Goal: Task Accomplishment & Management: Complete application form

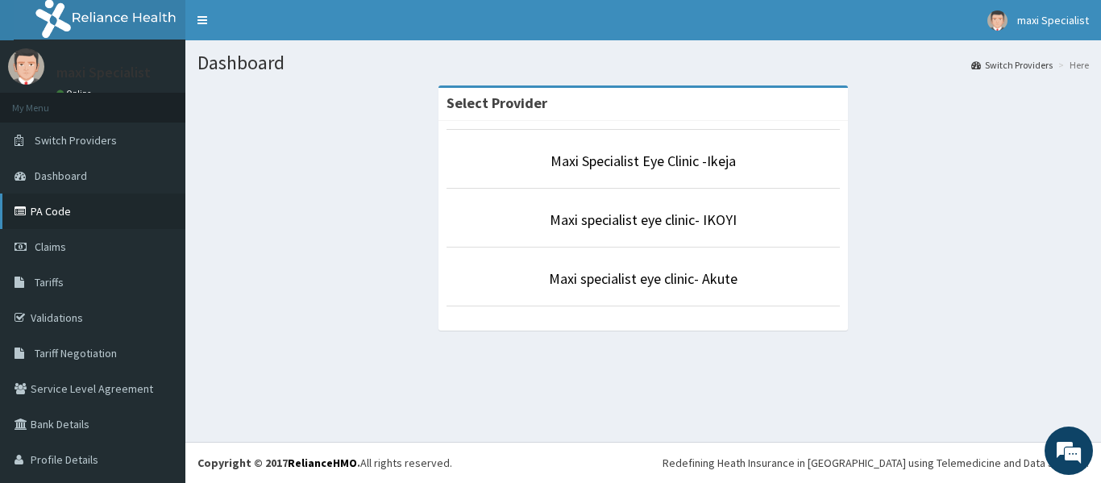
click at [76, 217] on link "PA Code" at bounding box center [92, 210] width 185 height 35
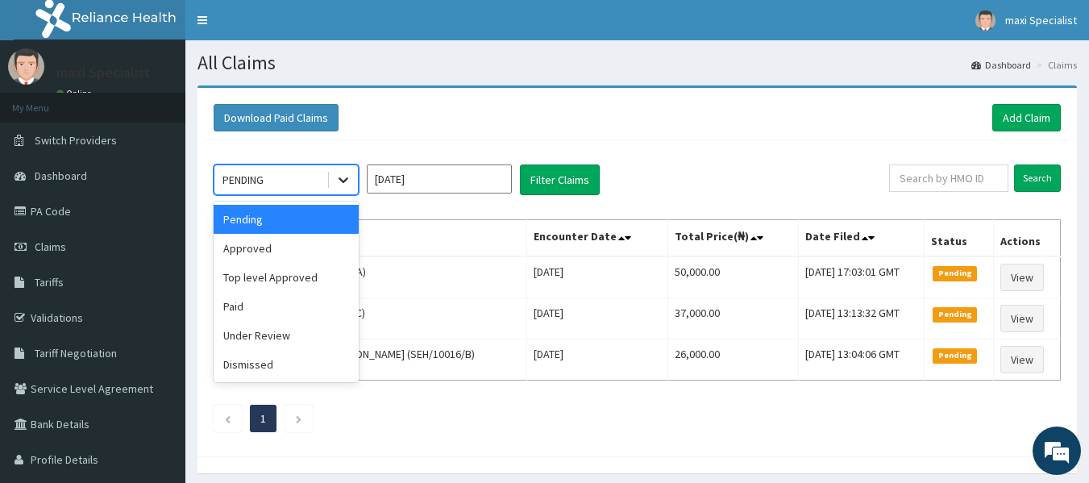
click at [350, 188] on icon at bounding box center [343, 180] width 16 height 16
click at [296, 220] on div "Pending" at bounding box center [286, 219] width 145 height 29
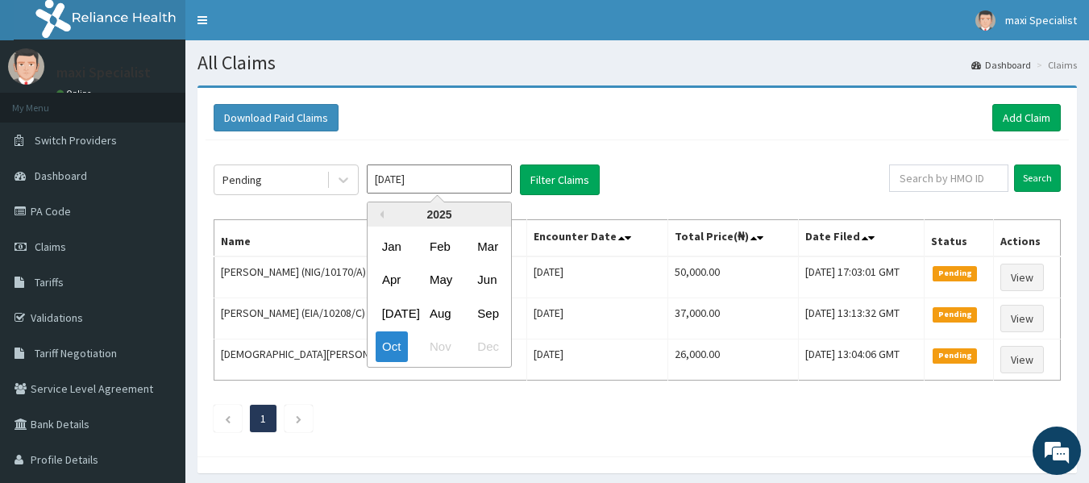
click at [374, 177] on input "[DATE]" at bounding box center [439, 178] width 145 height 29
click at [489, 306] on div "Sep" at bounding box center [487, 313] width 32 height 30
type input "Sep 2025"
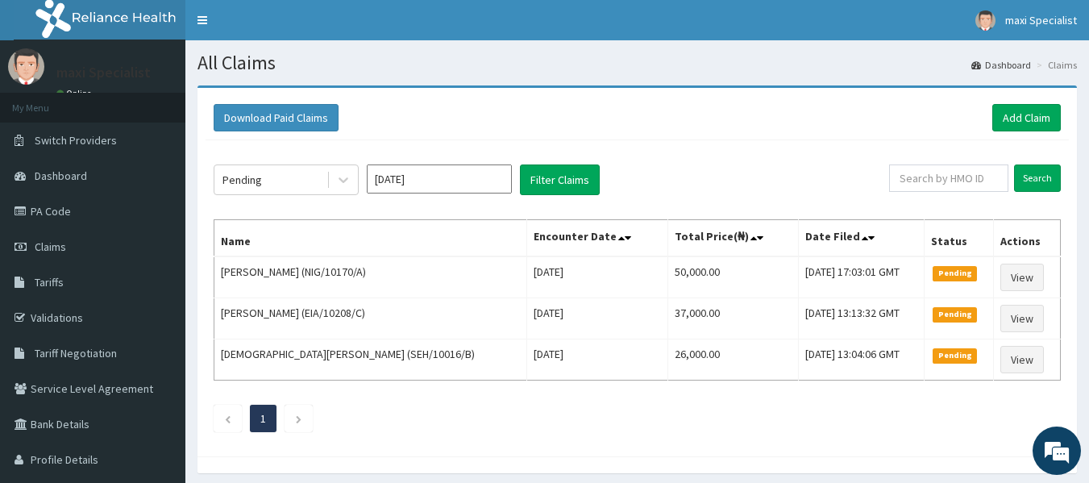
click at [573, 200] on div "Pending Sep 2025 Filter Claims Search Name Encounter Date Total Price(₦) Date F…" at bounding box center [637, 294] width 863 height 308
click at [568, 185] on button "Filter Claims" at bounding box center [560, 179] width 80 height 31
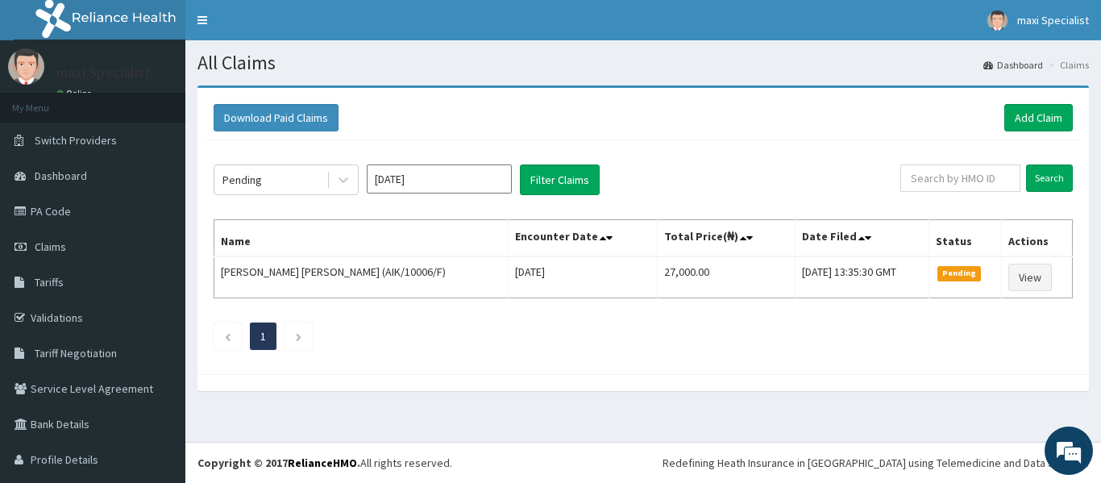
click at [339, 199] on div "Pending Sep 2025 Filter Claims Search Name Encounter Date Total Price(₦) Date F…" at bounding box center [644, 253] width 876 height 226
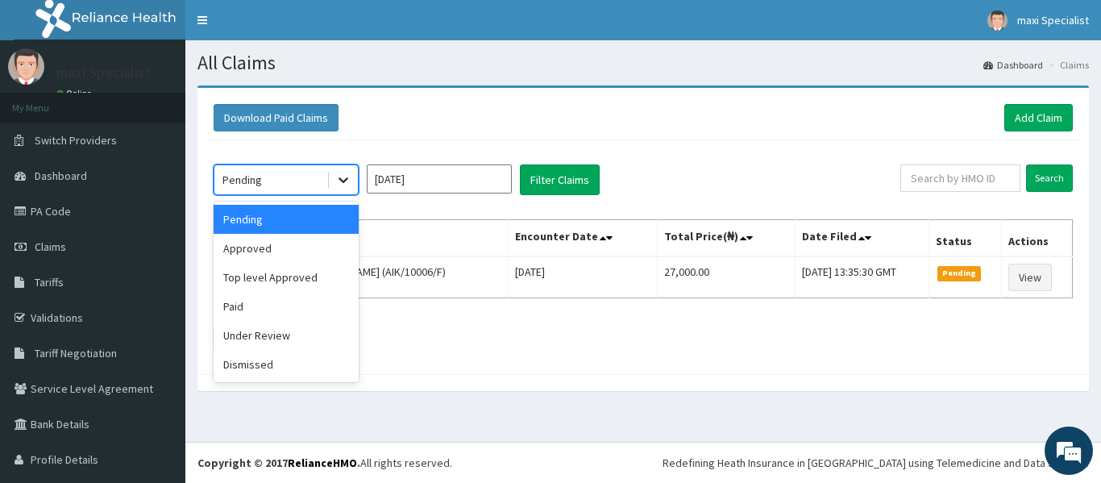
click at [339, 167] on div at bounding box center [343, 179] width 29 height 29
click at [318, 250] on div "Approved" at bounding box center [286, 248] width 145 height 29
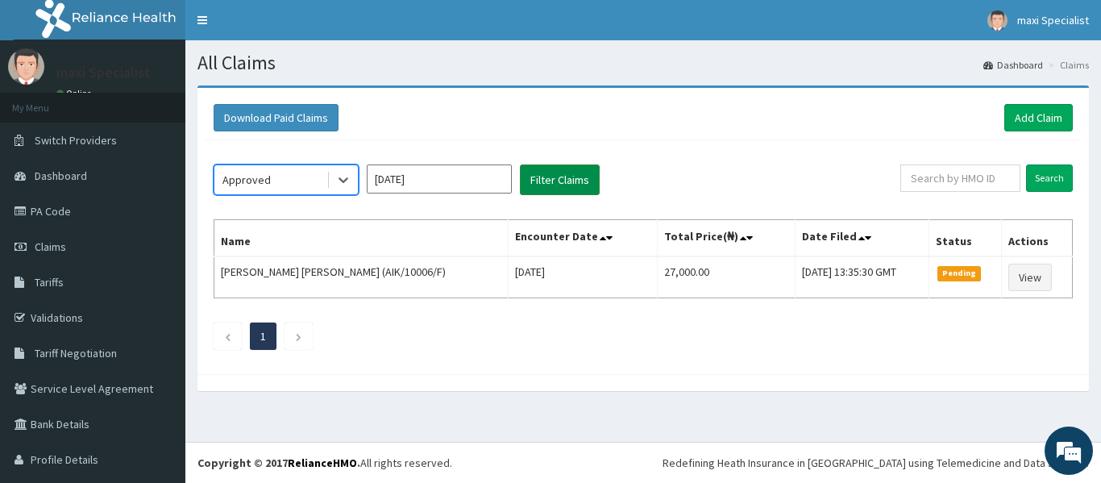
click at [597, 176] on button "Filter Claims" at bounding box center [560, 179] width 80 height 31
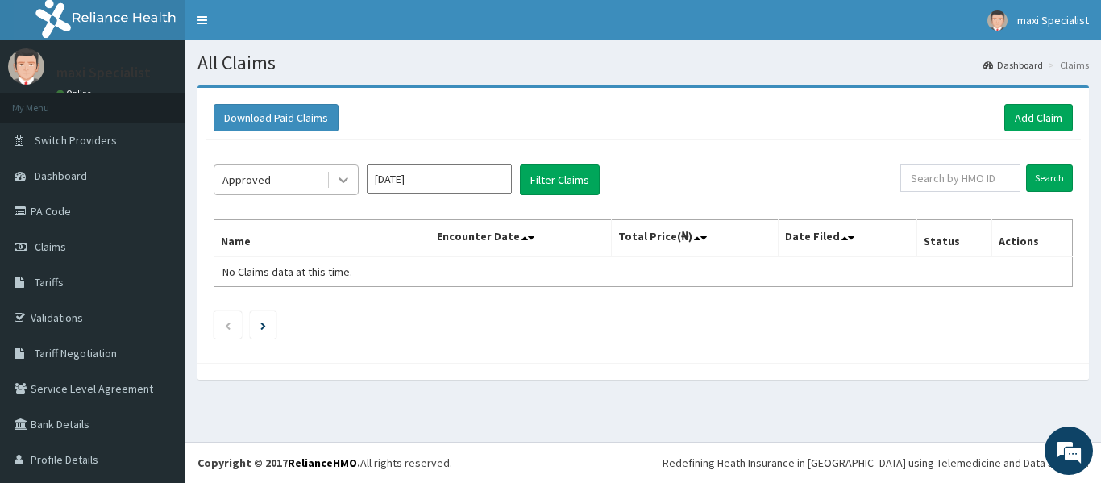
click at [351, 176] on div at bounding box center [343, 179] width 29 height 29
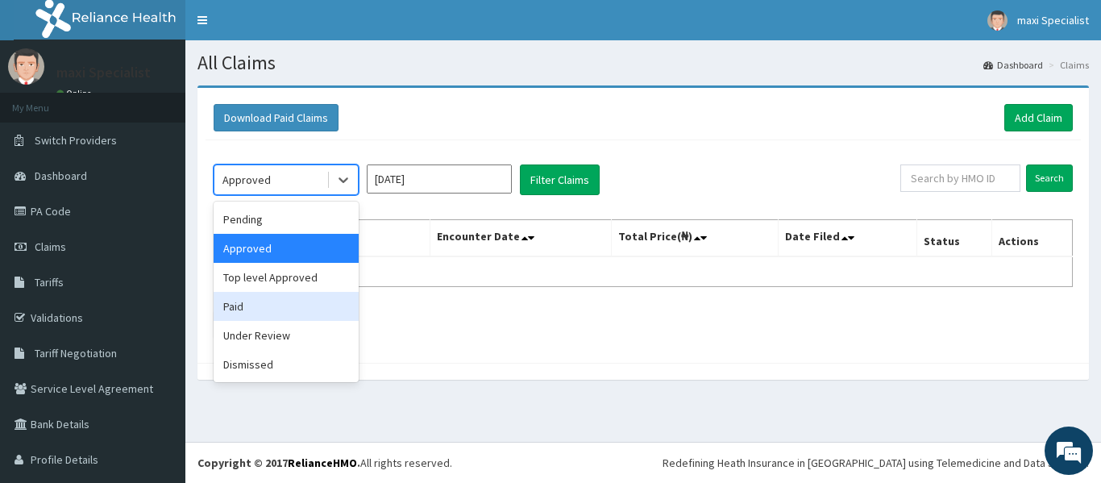
click at [276, 306] on div "Paid" at bounding box center [286, 306] width 145 height 29
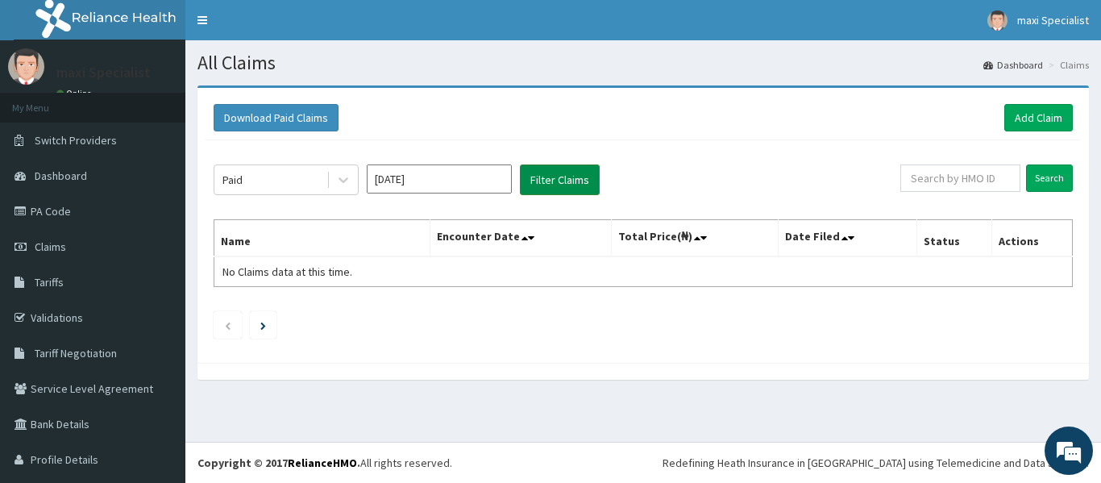
click at [551, 187] on button "Filter Claims" at bounding box center [560, 179] width 80 height 31
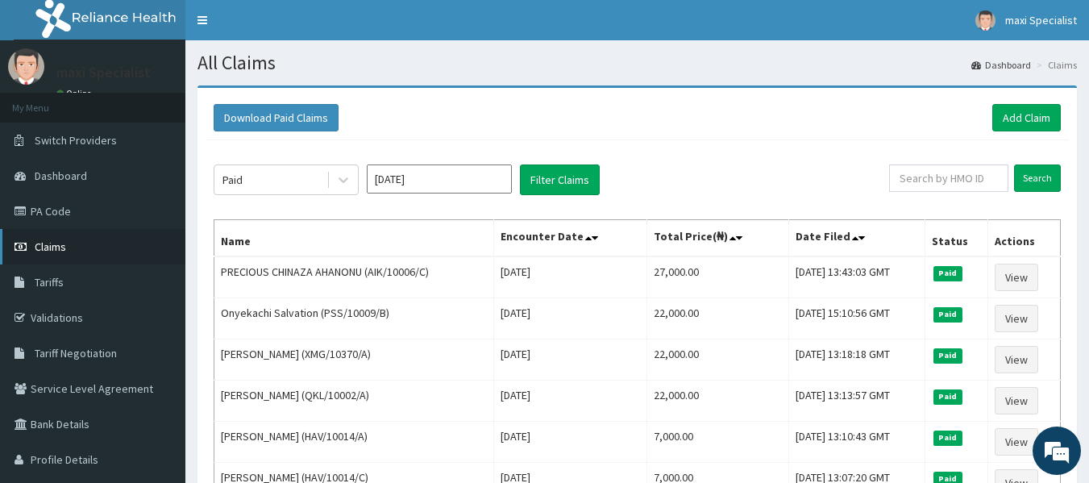
click at [53, 243] on span "Claims" at bounding box center [50, 246] width 31 height 15
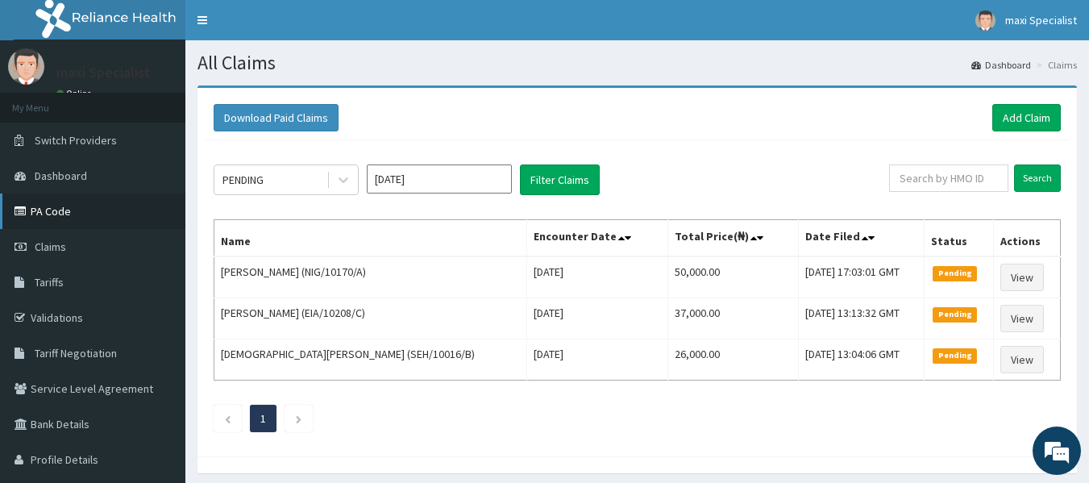
click at [69, 201] on link "PA Code" at bounding box center [92, 210] width 185 height 35
click at [1033, 119] on link "Add Claim" at bounding box center [1026, 117] width 69 height 27
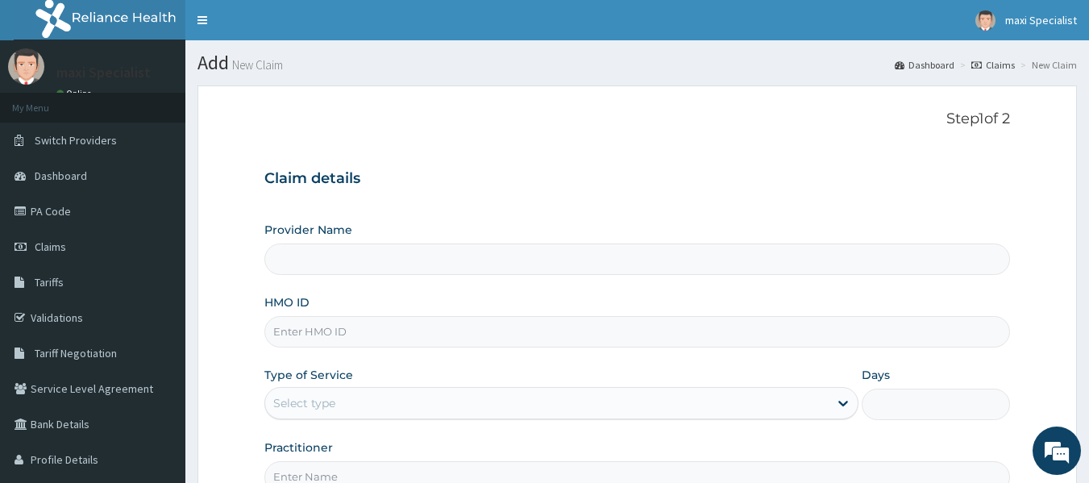
click at [392, 329] on input "HMO ID" at bounding box center [637, 331] width 747 height 31
type input "Maxi Specialist Eye Clinic -Ikeja"
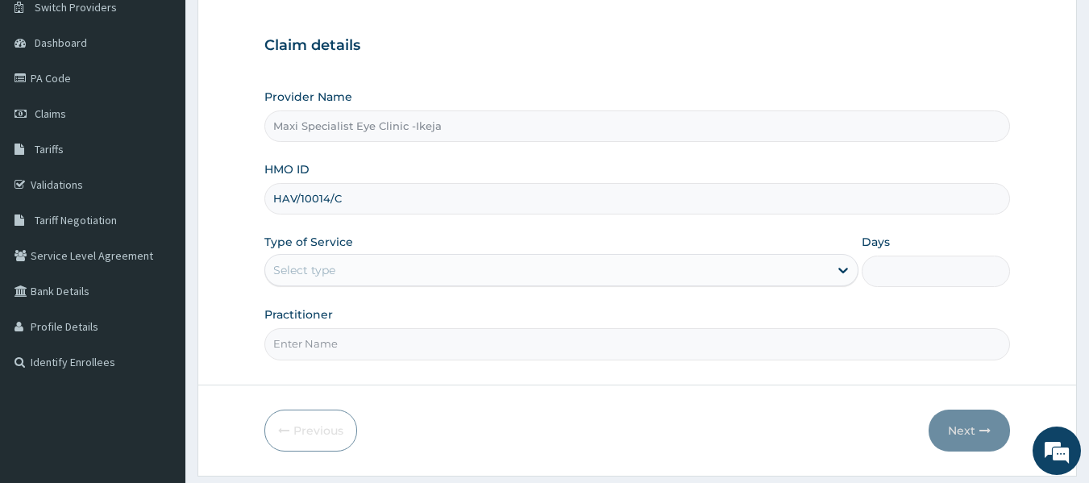
scroll to position [161, 0]
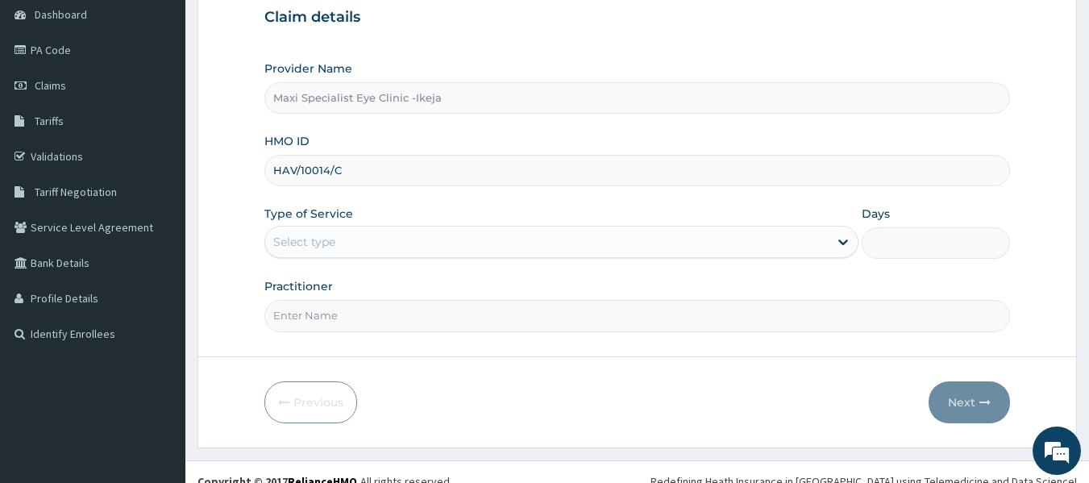
type input "HAV/10014/C"
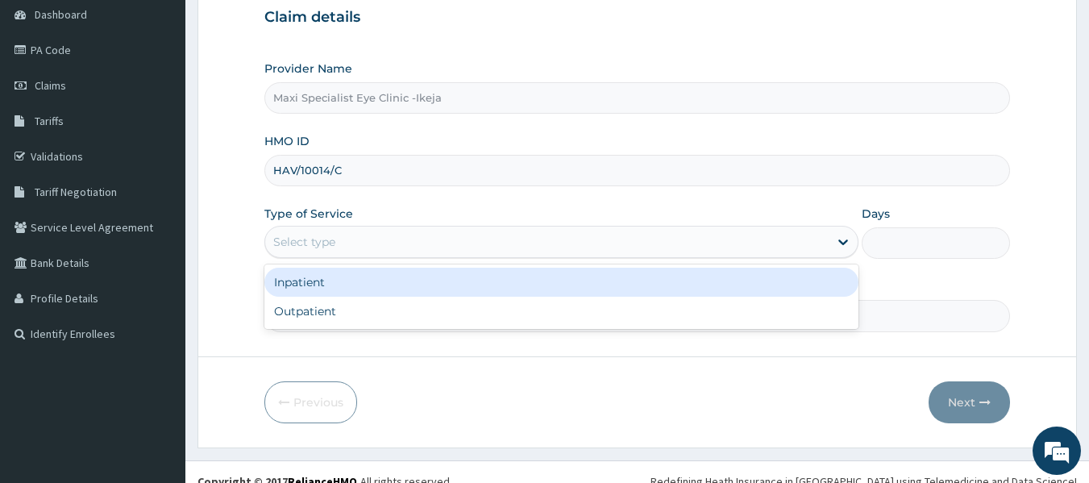
click at [358, 243] on div "Select type" at bounding box center [547, 242] width 564 height 26
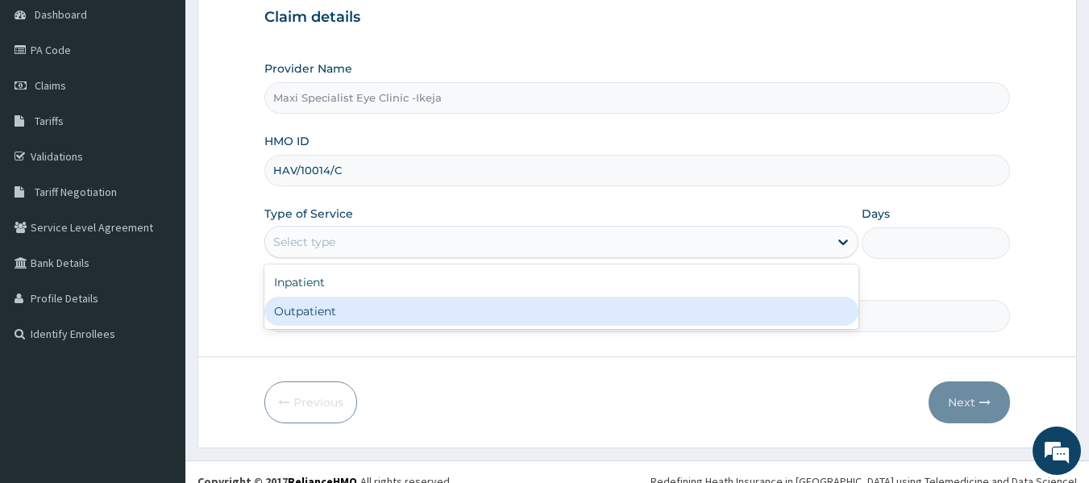
drag, startPoint x: 360, startPoint y: 318, endPoint x: 381, endPoint y: 324, distance: 20.9
click at [361, 318] on div "Outpatient" at bounding box center [561, 311] width 594 height 29
type input "1"
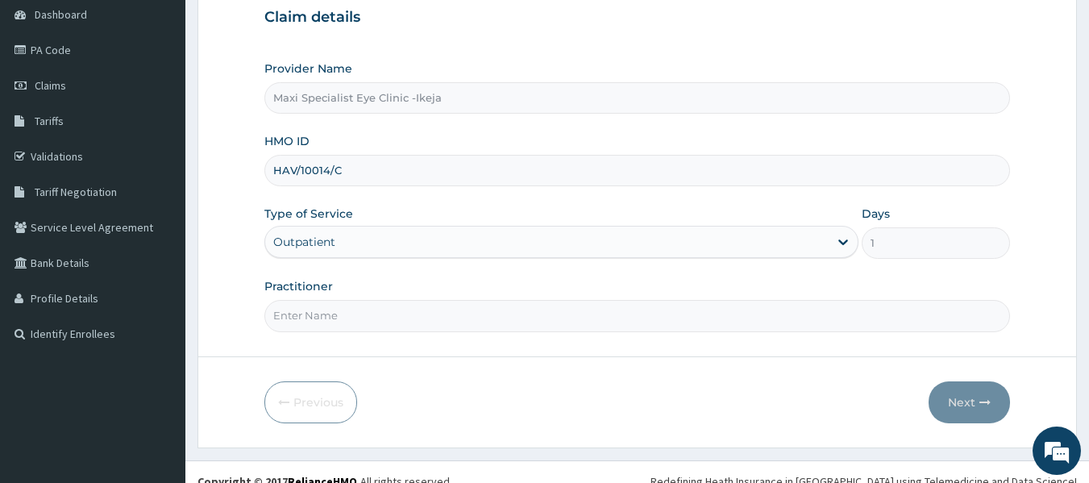
click at [392, 310] on input "Practitioner" at bounding box center [637, 315] width 747 height 31
type input "[PERSON_NAME]"
click at [985, 408] on button "Next" at bounding box center [969, 402] width 81 height 42
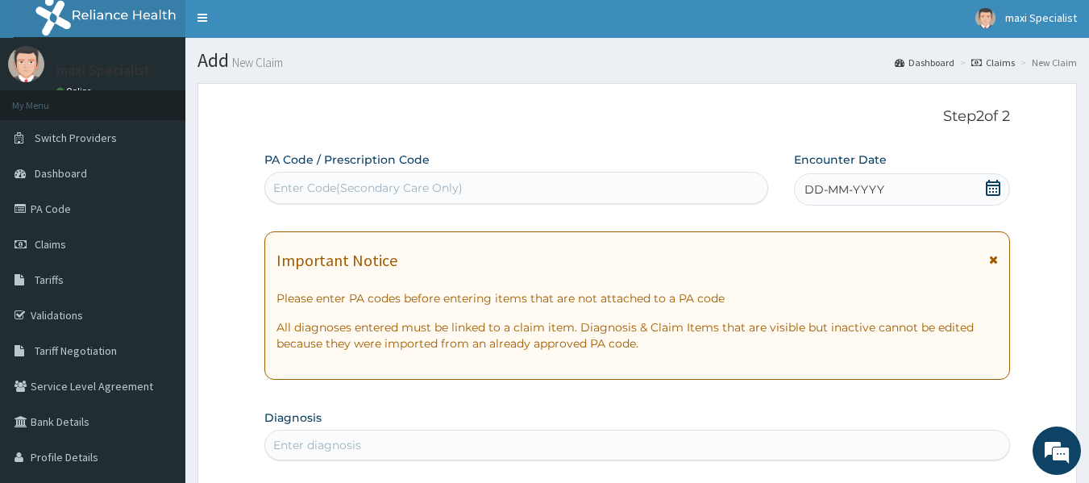
scroll to position [0, 0]
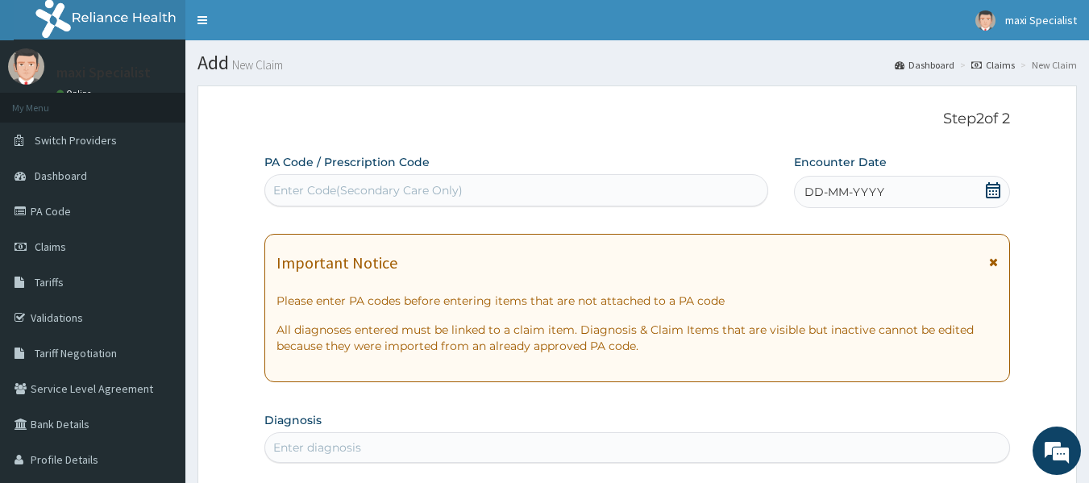
click at [473, 190] on div "Enter Code(Secondary Care Only)" at bounding box center [516, 190] width 503 height 26
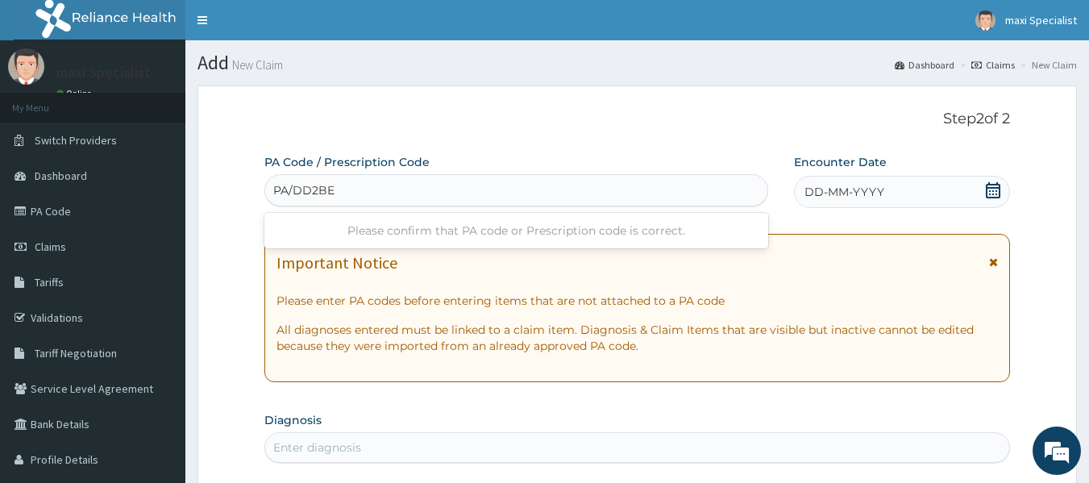
type input "PA/DD2BE6"
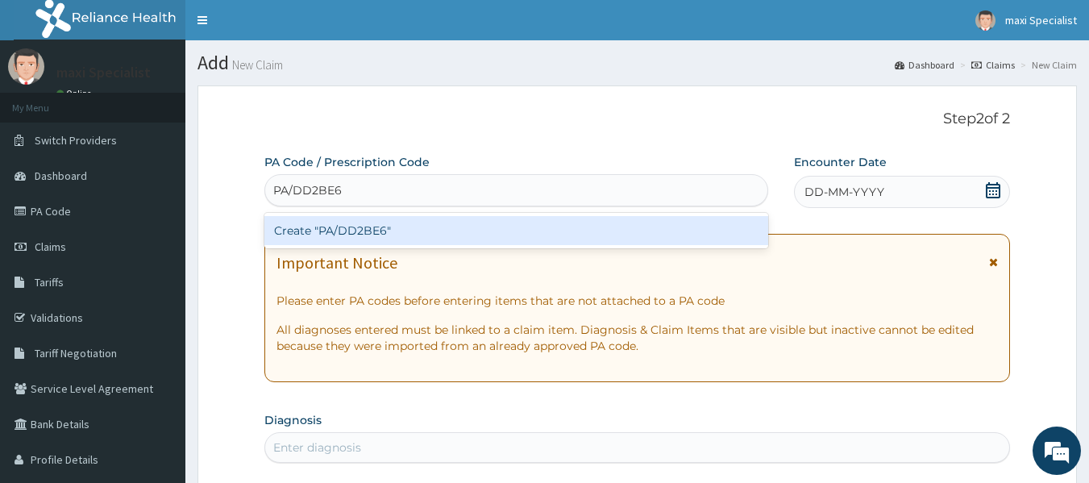
click at [416, 234] on div "Create "PA/DD2BE6"" at bounding box center [516, 230] width 505 height 29
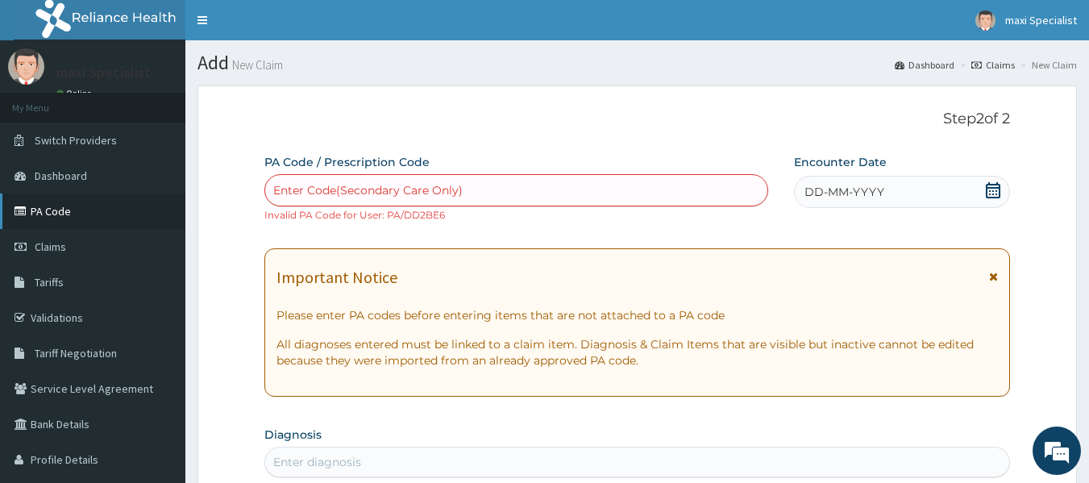
click at [119, 202] on link "PA Code" at bounding box center [92, 210] width 185 height 35
